Goal: Information Seeking & Learning: Learn about a topic

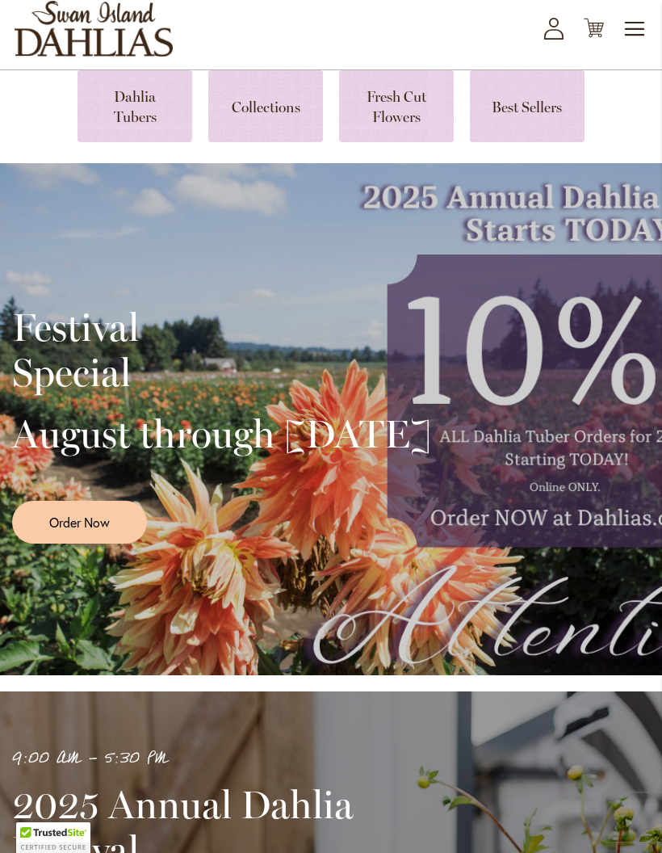
click at [548, 531] on div "Festival Special August through September 28th Order Now" at bounding box center [331, 419] width 638 height 404
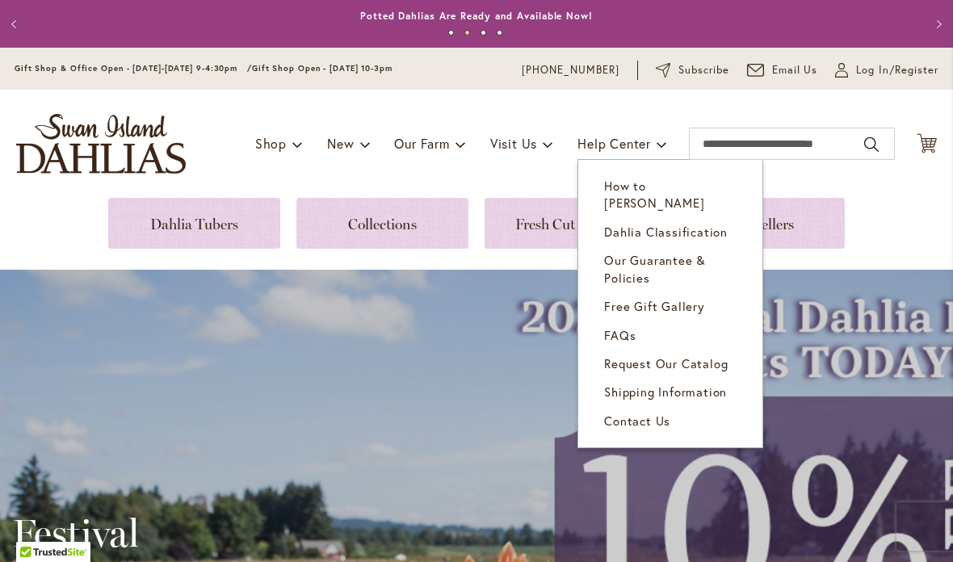
click at [662, 191] on span "How to [PERSON_NAME]" at bounding box center [654, 194] width 100 height 33
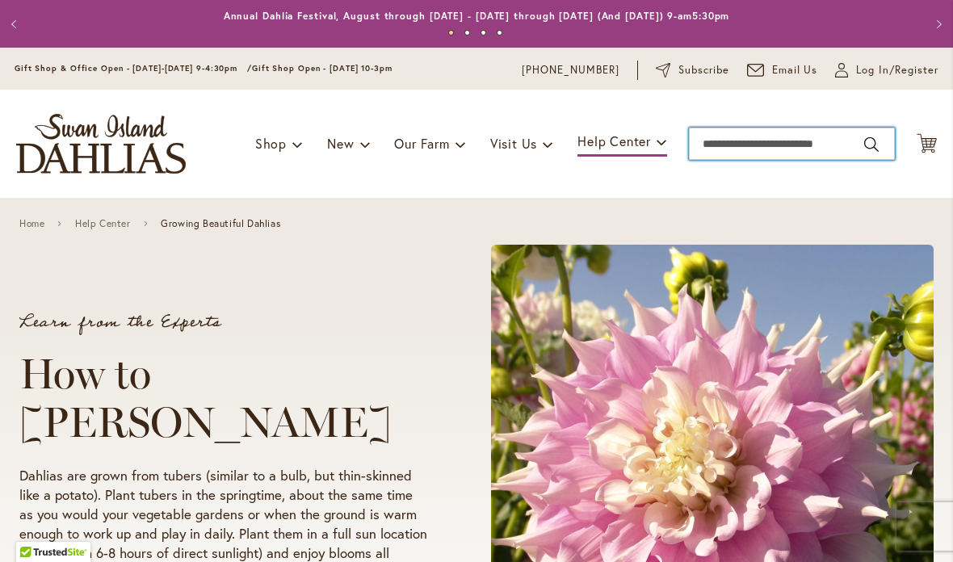
click at [739, 132] on input "Search" at bounding box center [792, 144] width 206 height 32
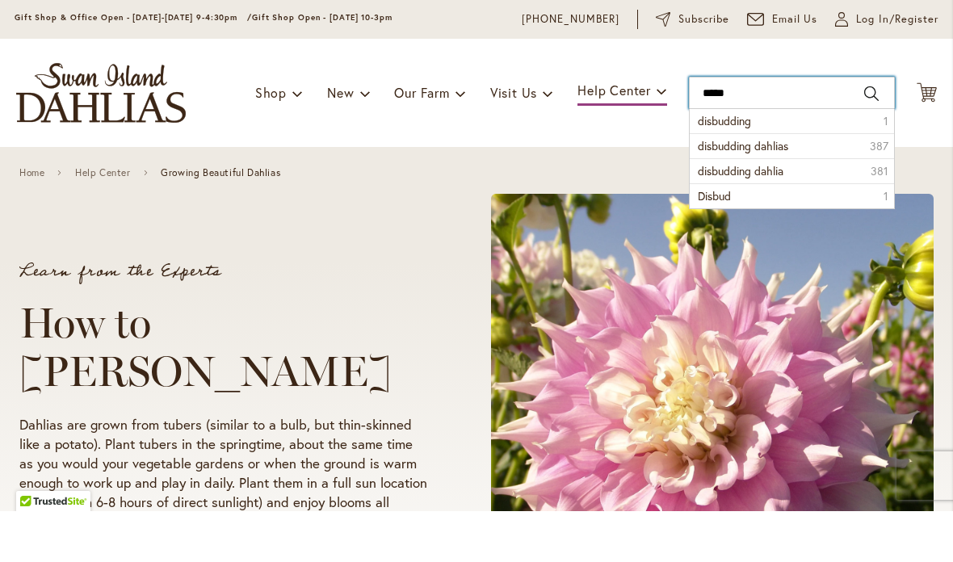
type input "******"
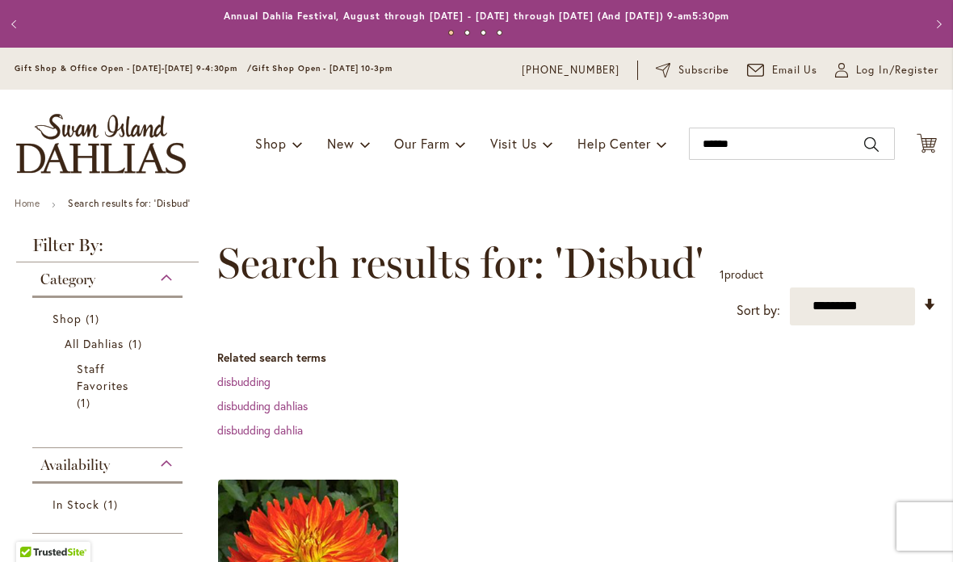
click at [24, 26] on button "Previous" at bounding box center [16, 24] width 32 height 32
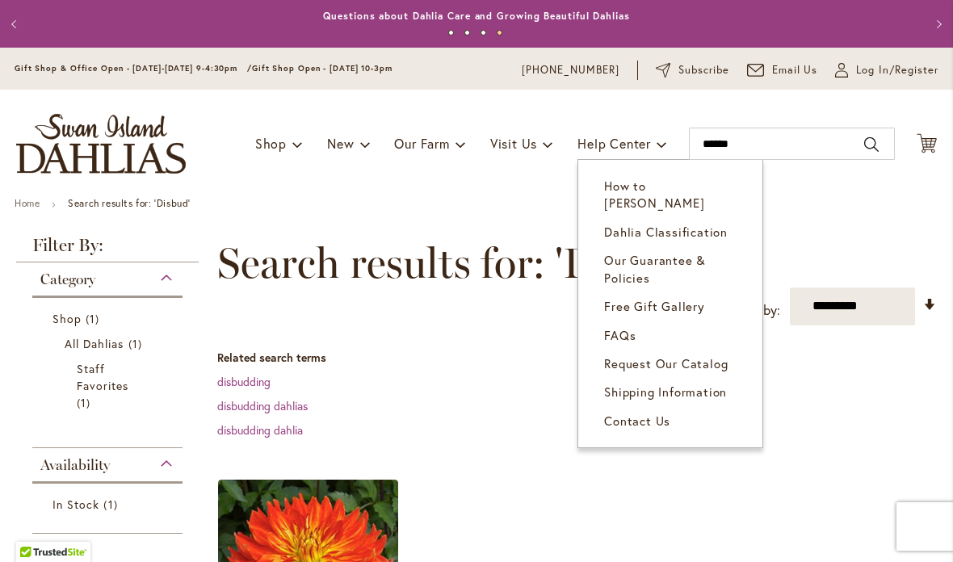
click at [704, 179] on span "How to [PERSON_NAME]" at bounding box center [654, 194] width 100 height 33
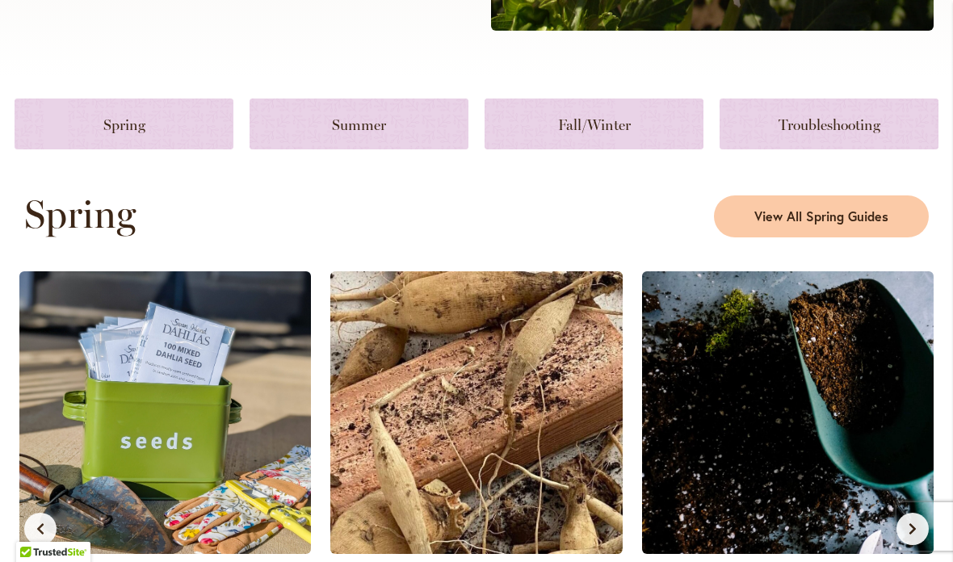
click at [389, 137] on link at bounding box center [359, 124] width 219 height 51
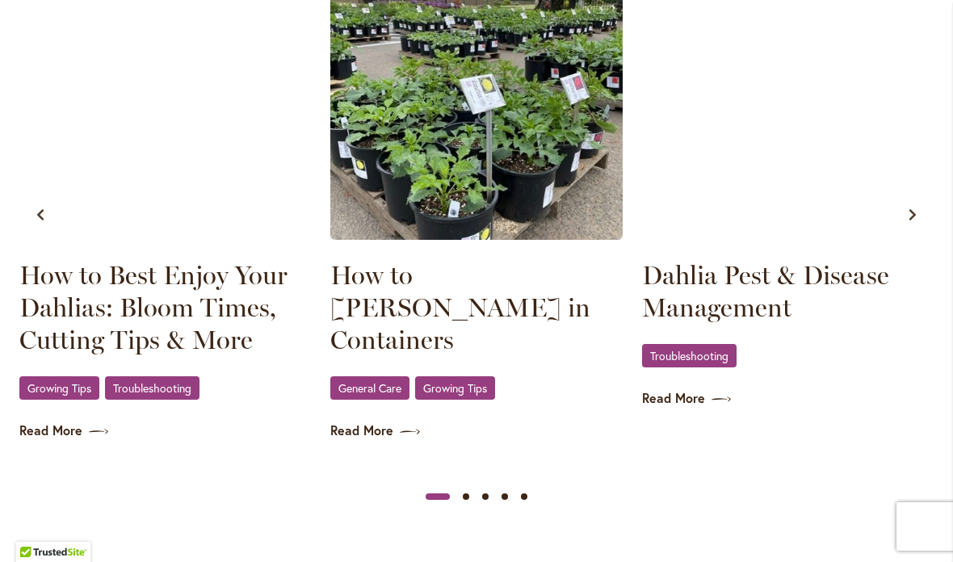
scroll to position [1701, 0]
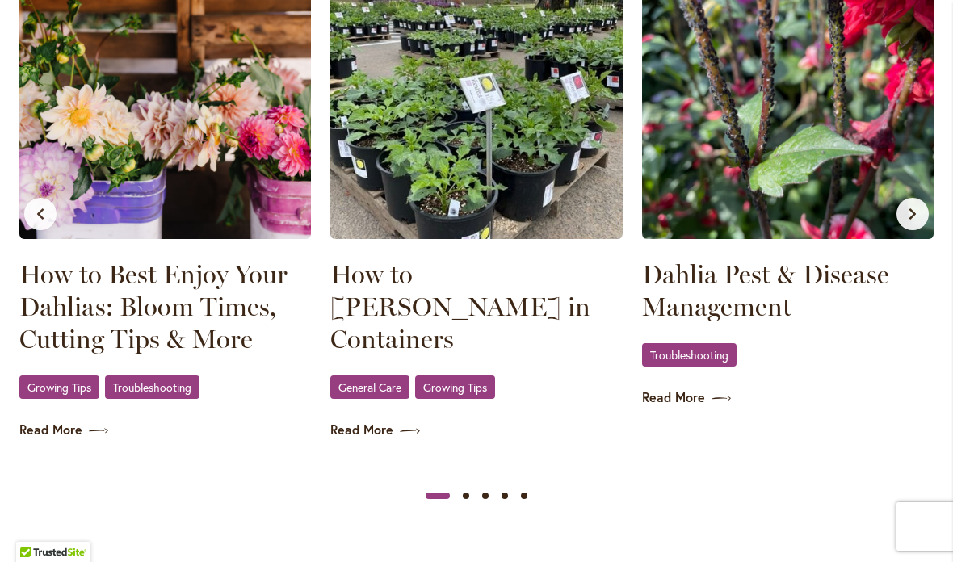
click at [388, 382] on span "General Care" at bounding box center [370, 387] width 63 height 11
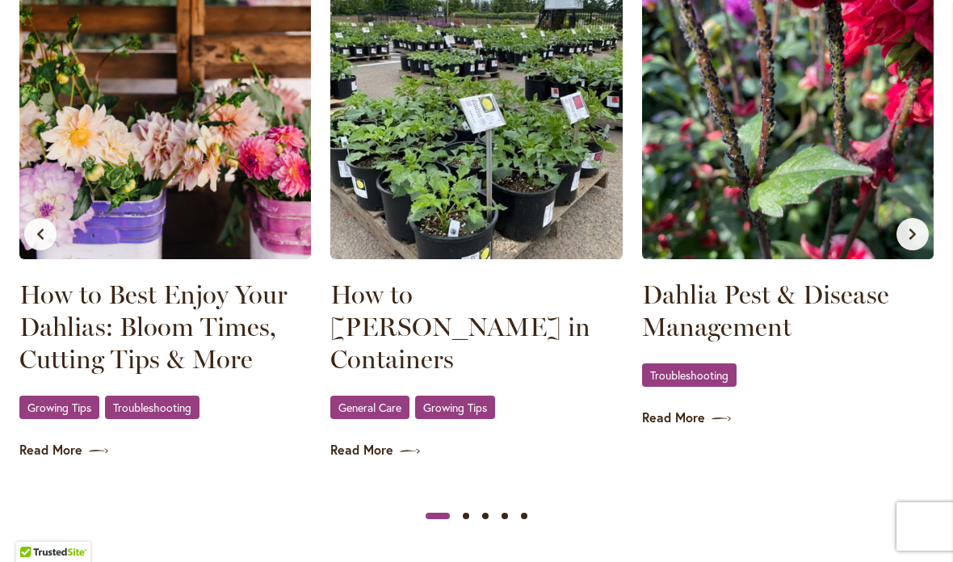
click at [474, 402] on span "Growing Tips" at bounding box center [455, 407] width 64 height 11
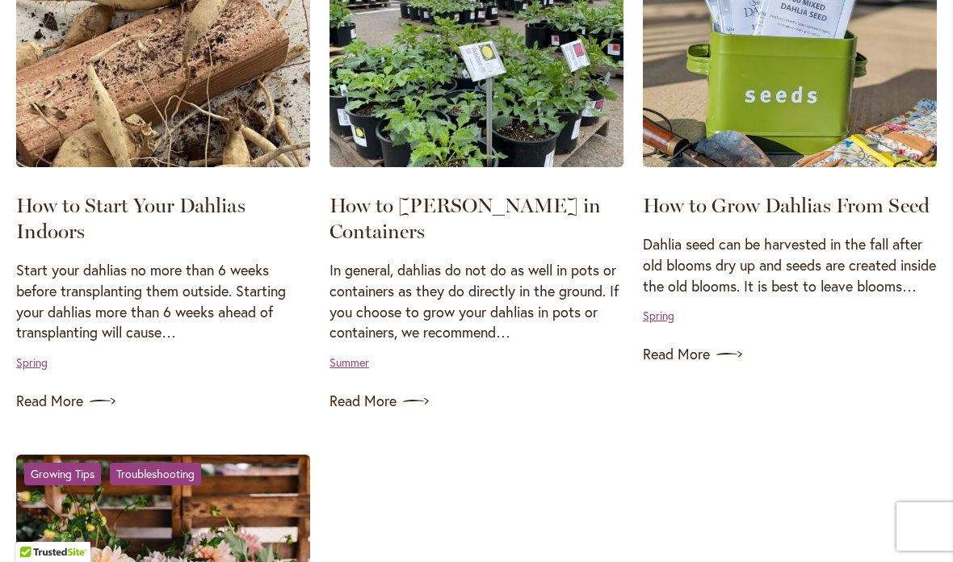
scroll to position [1436, 0]
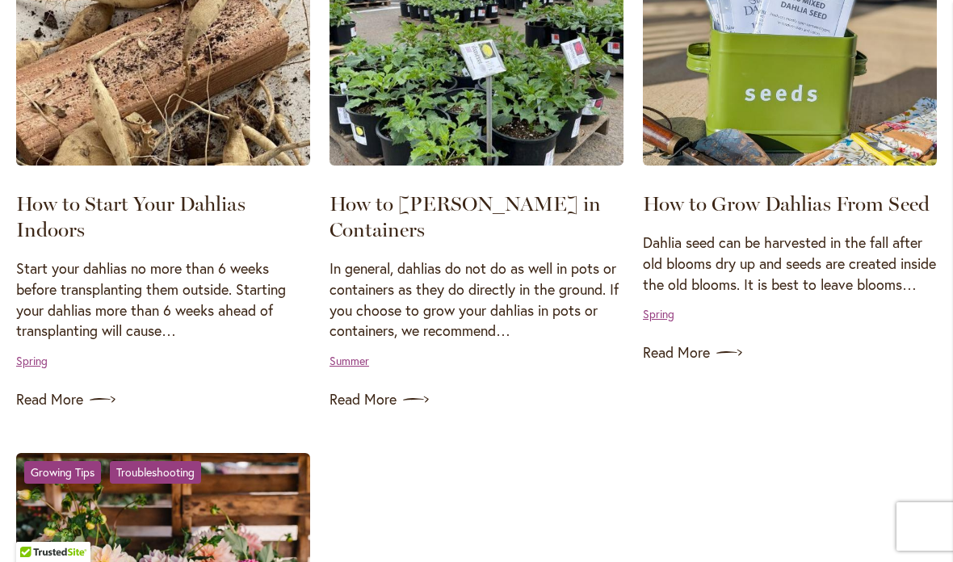
click at [475, 292] on p "In general, dahlias do not do as well in pots or containers as they do directly…" at bounding box center [477, 300] width 294 height 83
click at [486, 124] on img at bounding box center [477, 65] width 294 height 202
click at [485, 121] on img at bounding box center [477, 65] width 294 height 202
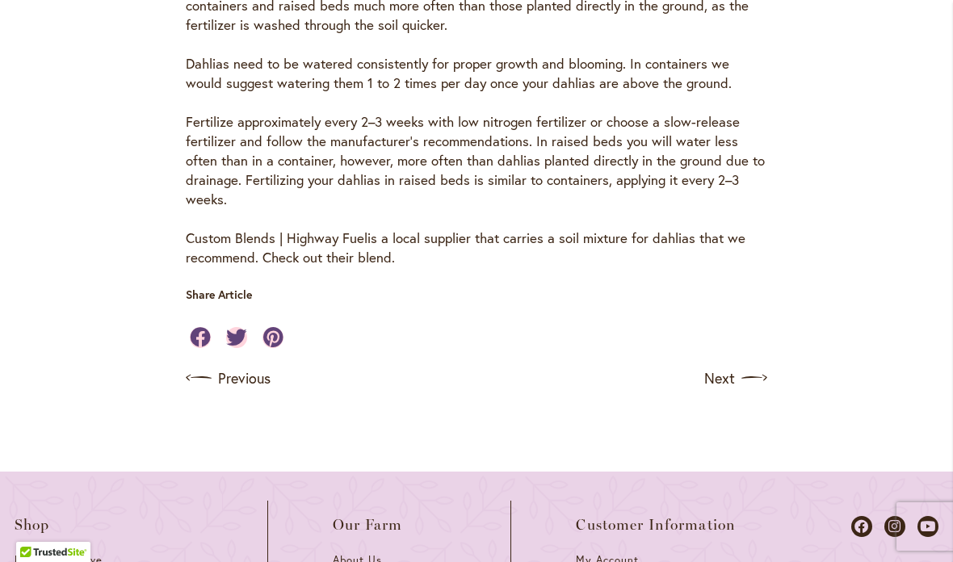
scroll to position [1196, 0]
click at [729, 364] on link "Next" at bounding box center [735, 377] width 63 height 26
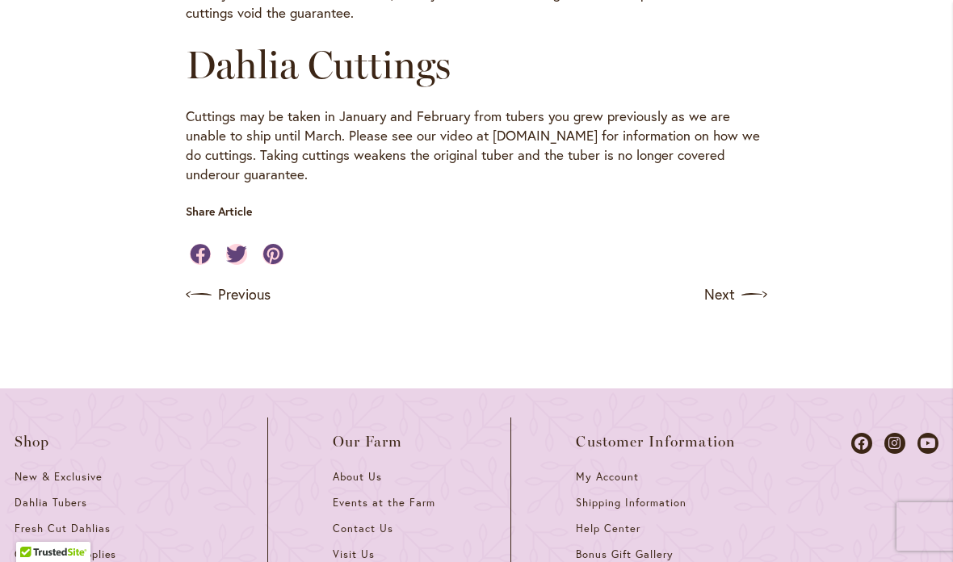
scroll to position [1062, 0]
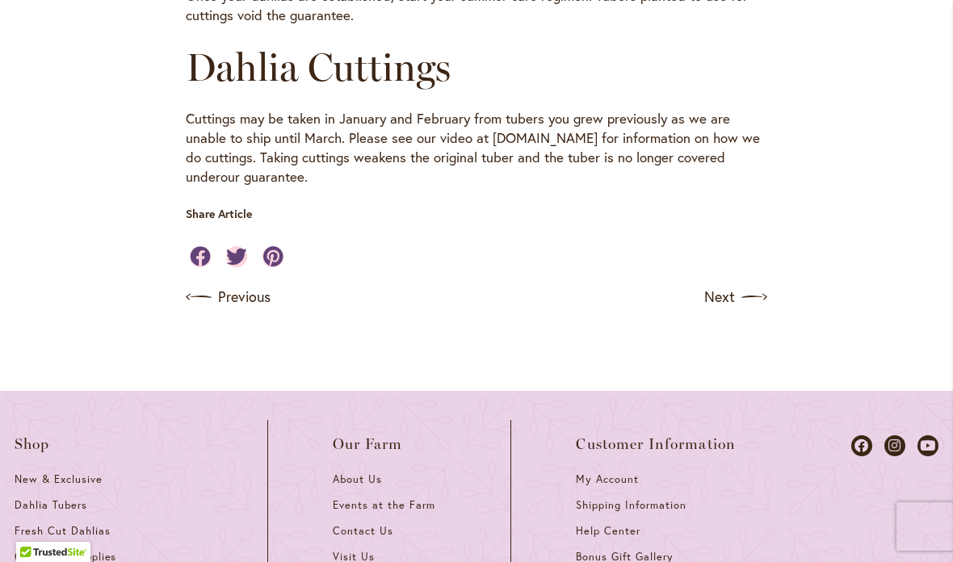
click at [729, 284] on link "Next" at bounding box center [735, 297] width 63 height 26
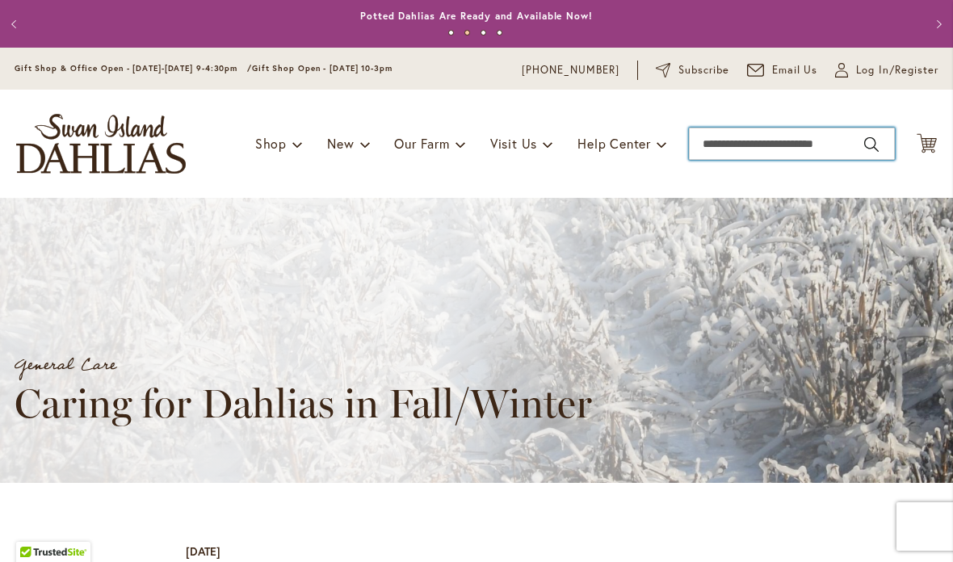
click at [739, 132] on input "Search" at bounding box center [792, 144] width 206 height 32
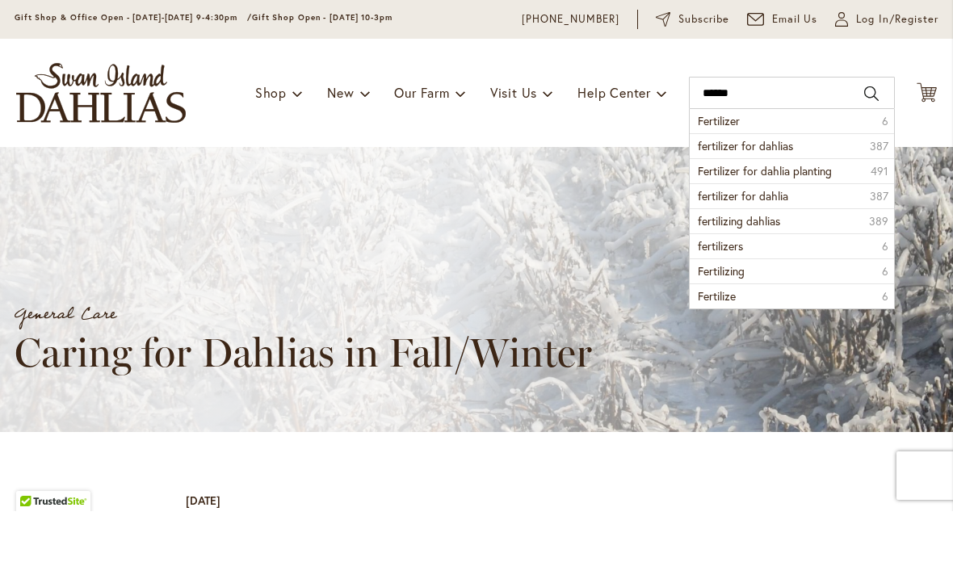
click at [781, 189] on span "fertilizer for dahlias" at bounding box center [745, 196] width 95 height 15
type input "**********"
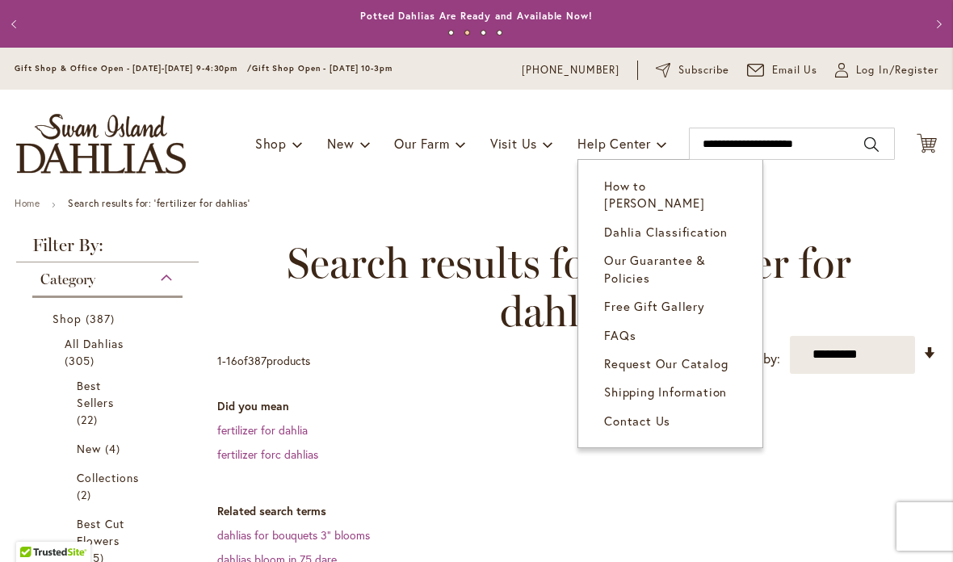
click at [704, 188] on span "How to [PERSON_NAME]" at bounding box center [654, 194] width 100 height 33
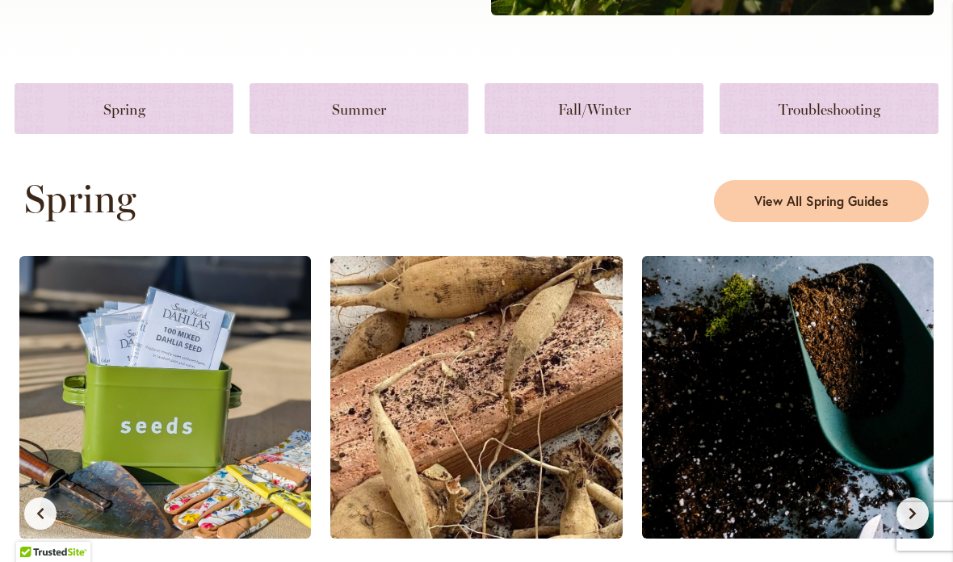
click at [372, 113] on link at bounding box center [359, 108] width 219 height 51
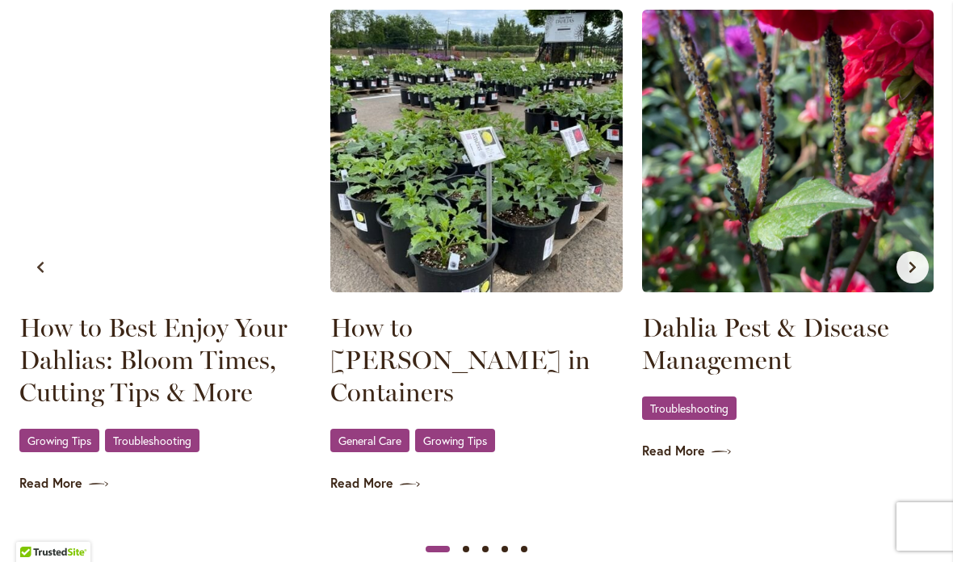
scroll to position [1647, 0]
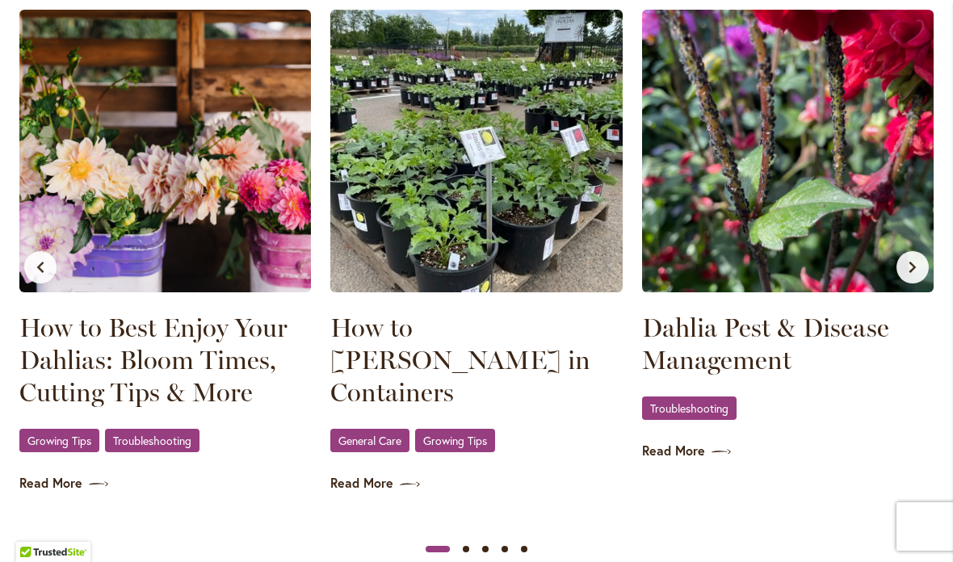
click at [84, 187] on img at bounding box center [165, 151] width 292 height 283
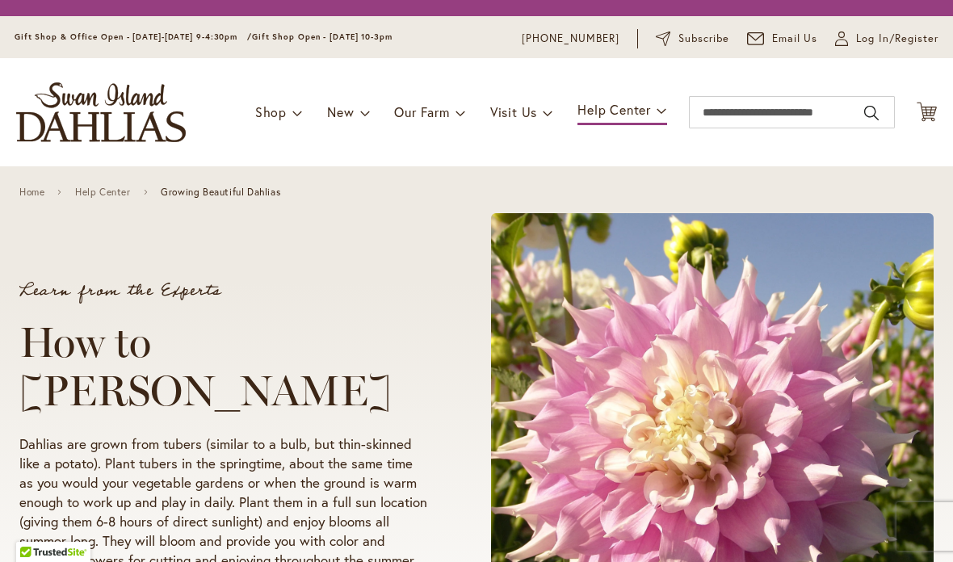
scroll to position [1567, 0]
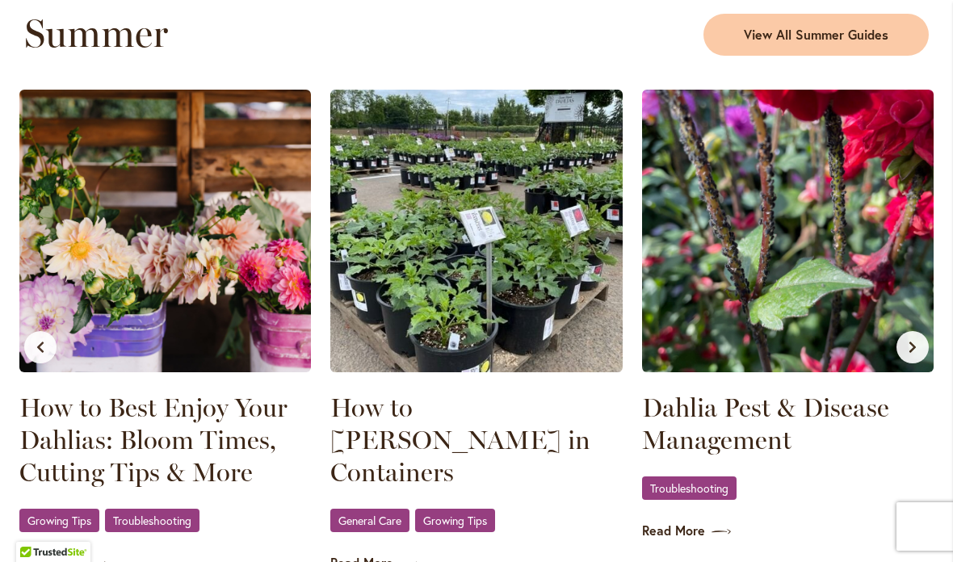
click at [842, 238] on img at bounding box center [788, 231] width 292 height 283
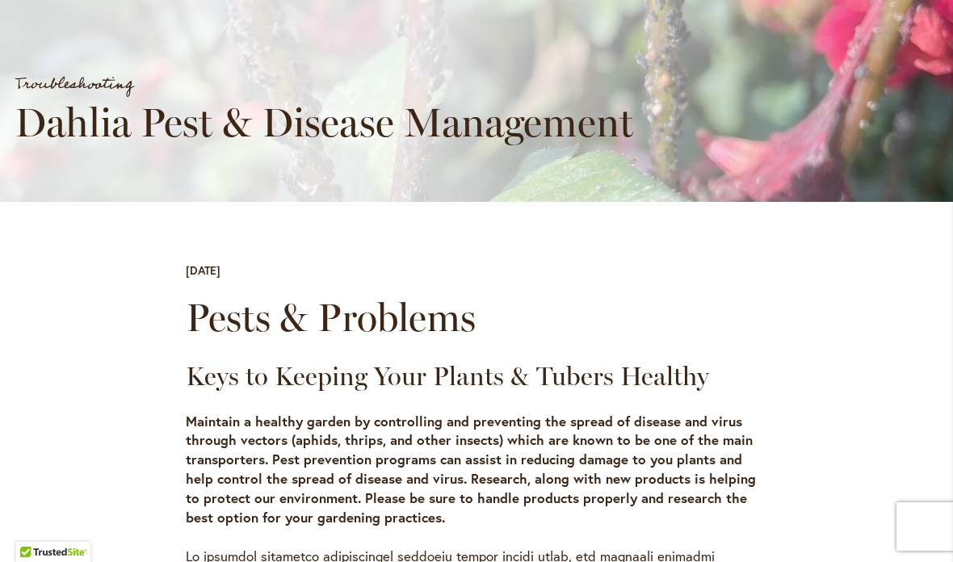
scroll to position [280, 0]
